Goal: Check status

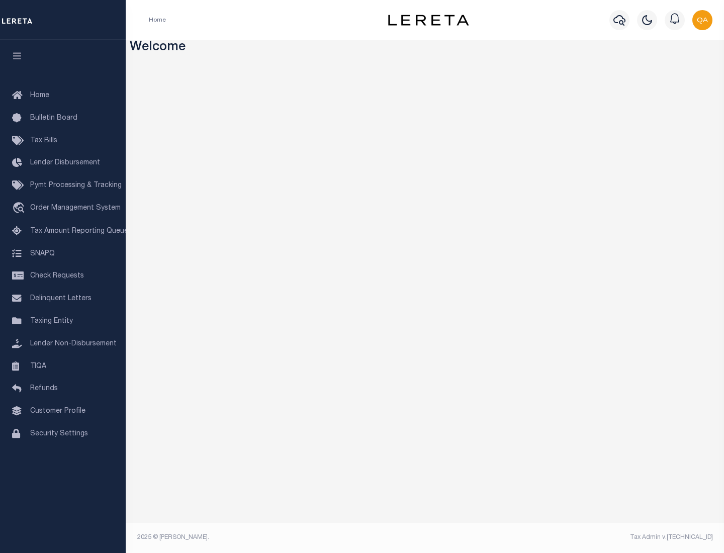
click at [63, 276] on span "Check Requests" at bounding box center [57, 276] width 54 height 7
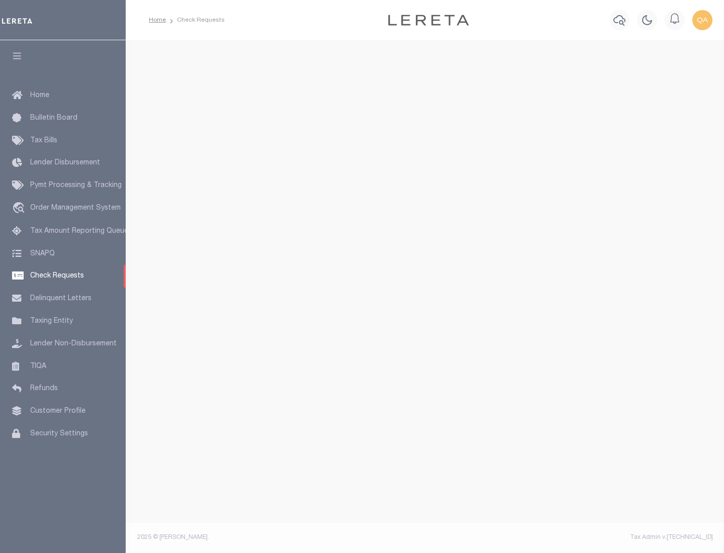
select select "50"
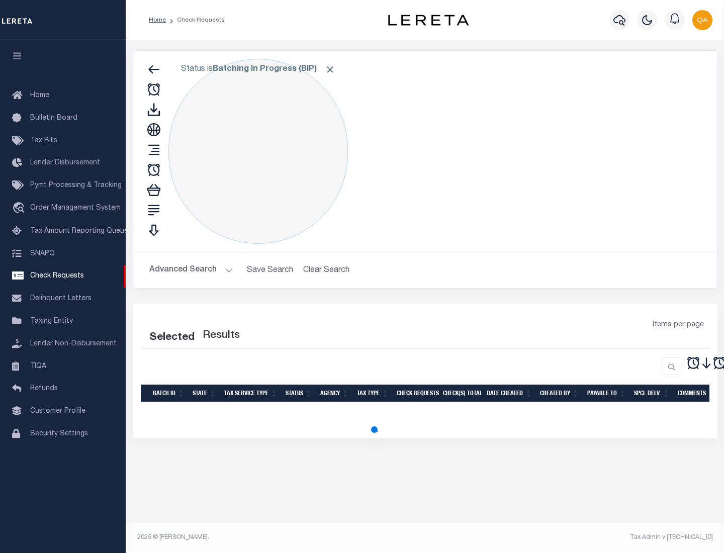
select select "50"
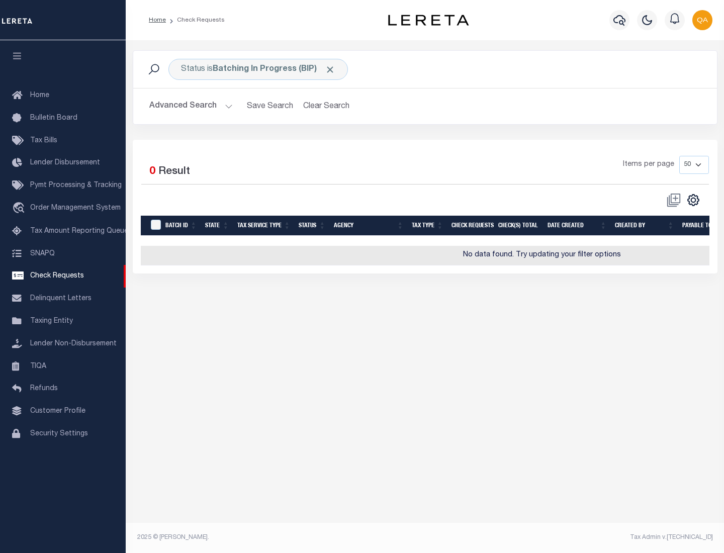
click at [330, 69] on span "Click to Remove" at bounding box center [330, 69] width 11 height 11
